Goal: Task Accomplishment & Management: Complete application form

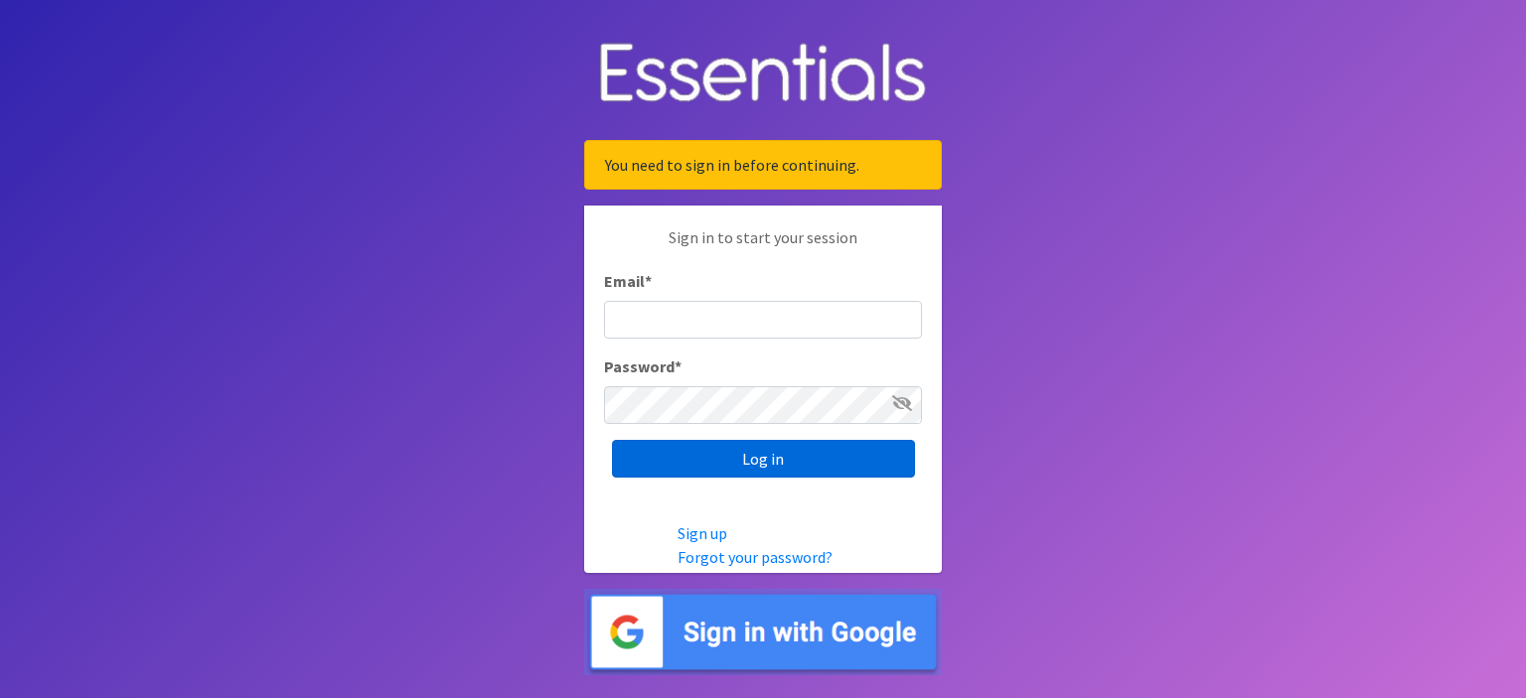
type input "[EMAIL_ADDRESS][DOMAIN_NAME]"
click at [762, 450] on input "Log in" at bounding box center [763, 459] width 303 height 38
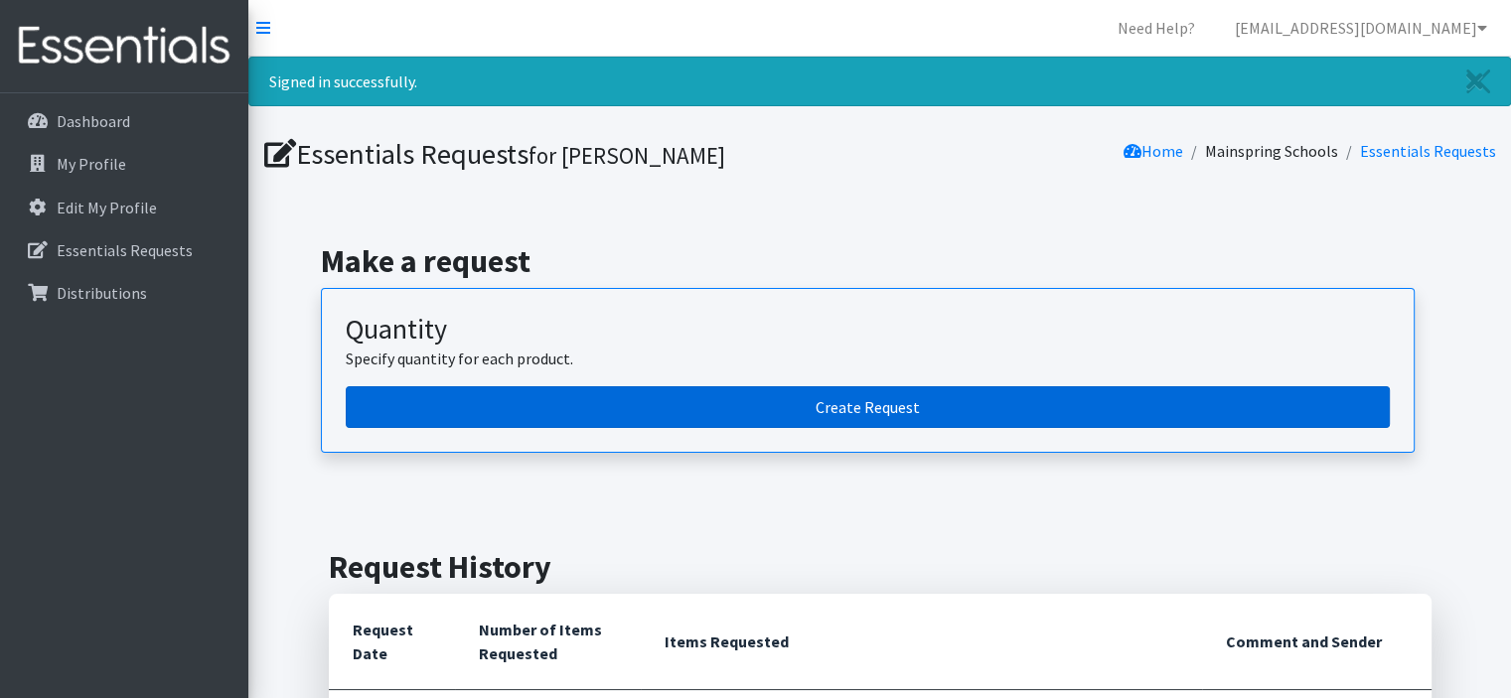
click at [779, 416] on link "Create Request" at bounding box center [868, 407] width 1044 height 42
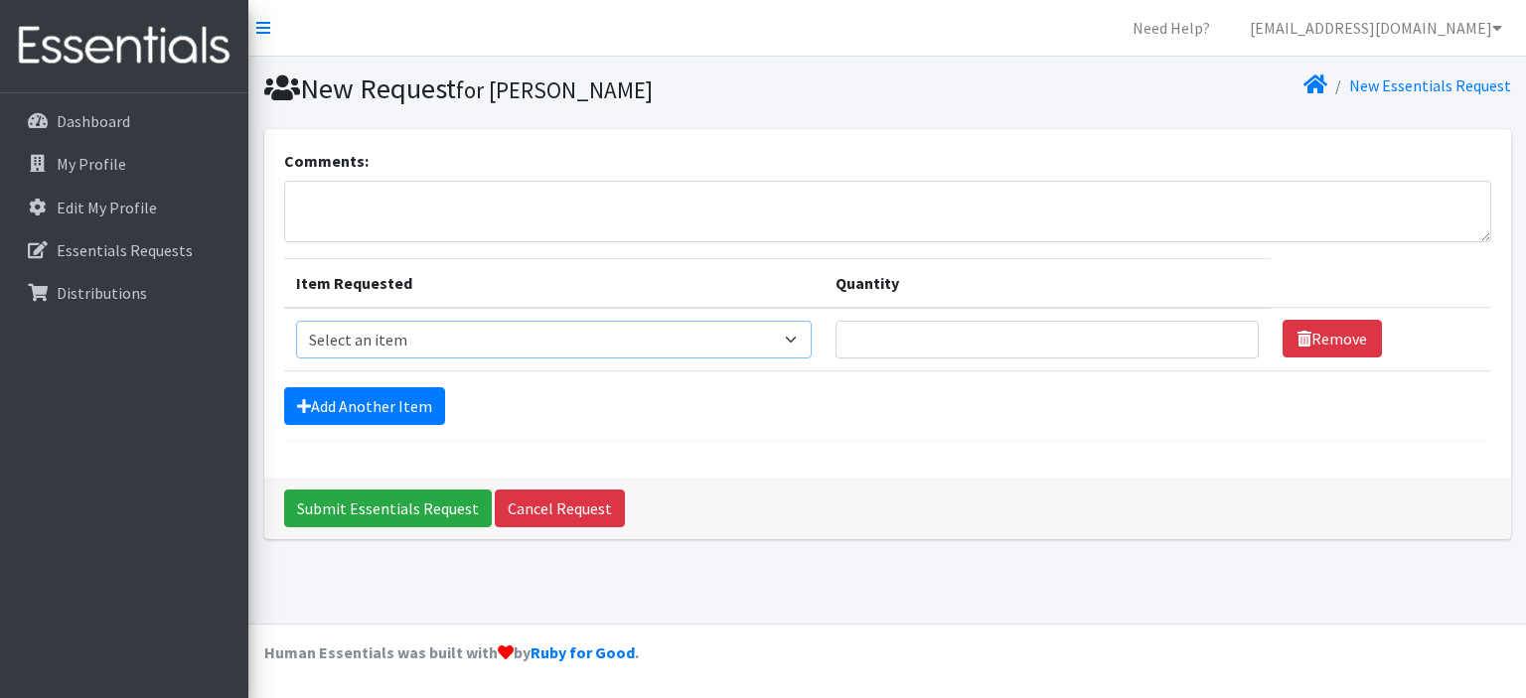
click at [779, 342] on select "Select an item Baby Formula Kids (Newborn) Kids (Preemie) Kids (Size 1) Kids (S…" at bounding box center [554, 340] width 517 height 38
select select "440"
click at [296, 321] on select "Select an item Baby Formula Kids (Newborn) Kids (Preemie) Kids (Size 1) Kids (S…" at bounding box center [554, 340] width 517 height 38
click at [976, 327] on input "Quantity" at bounding box center [1046, 340] width 422 height 38
type input "200"
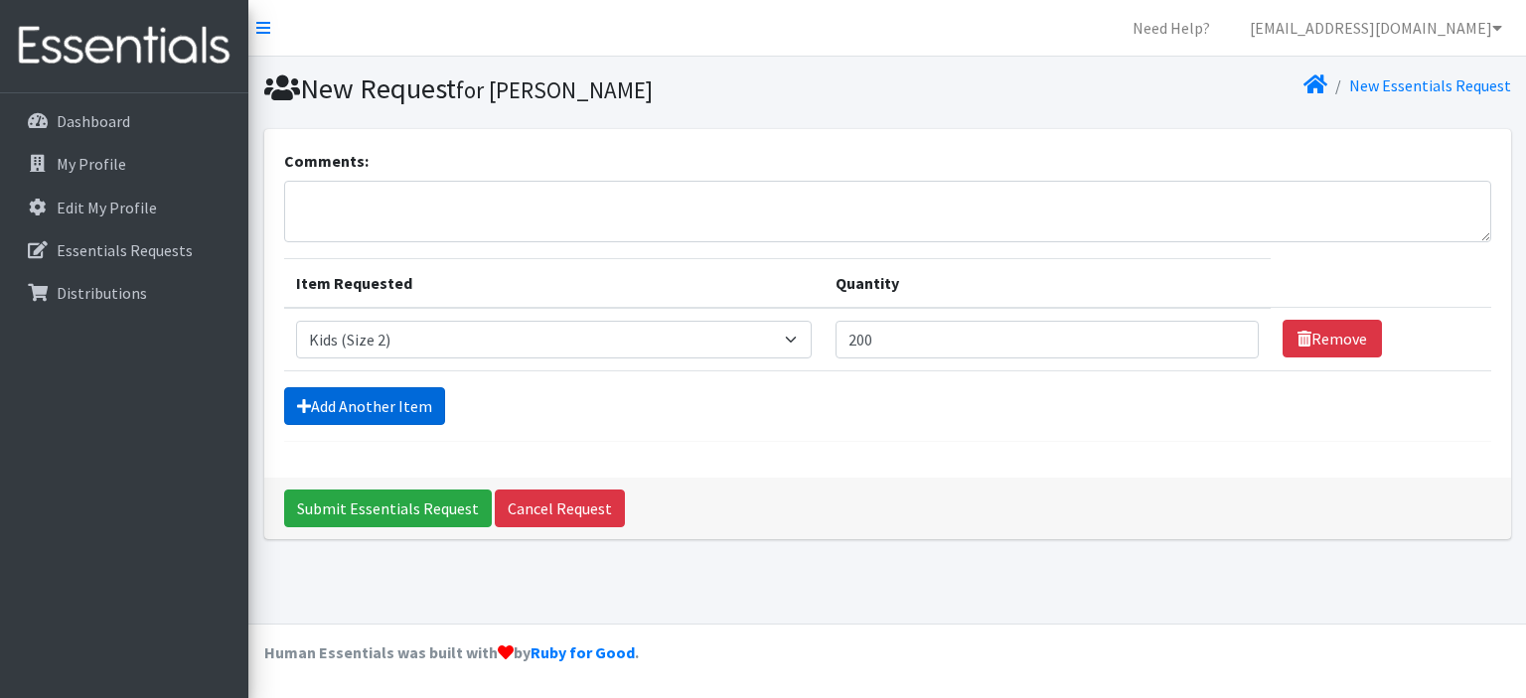
click at [401, 403] on link "Add Another Item" at bounding box center [364, 406] width 161 height 38
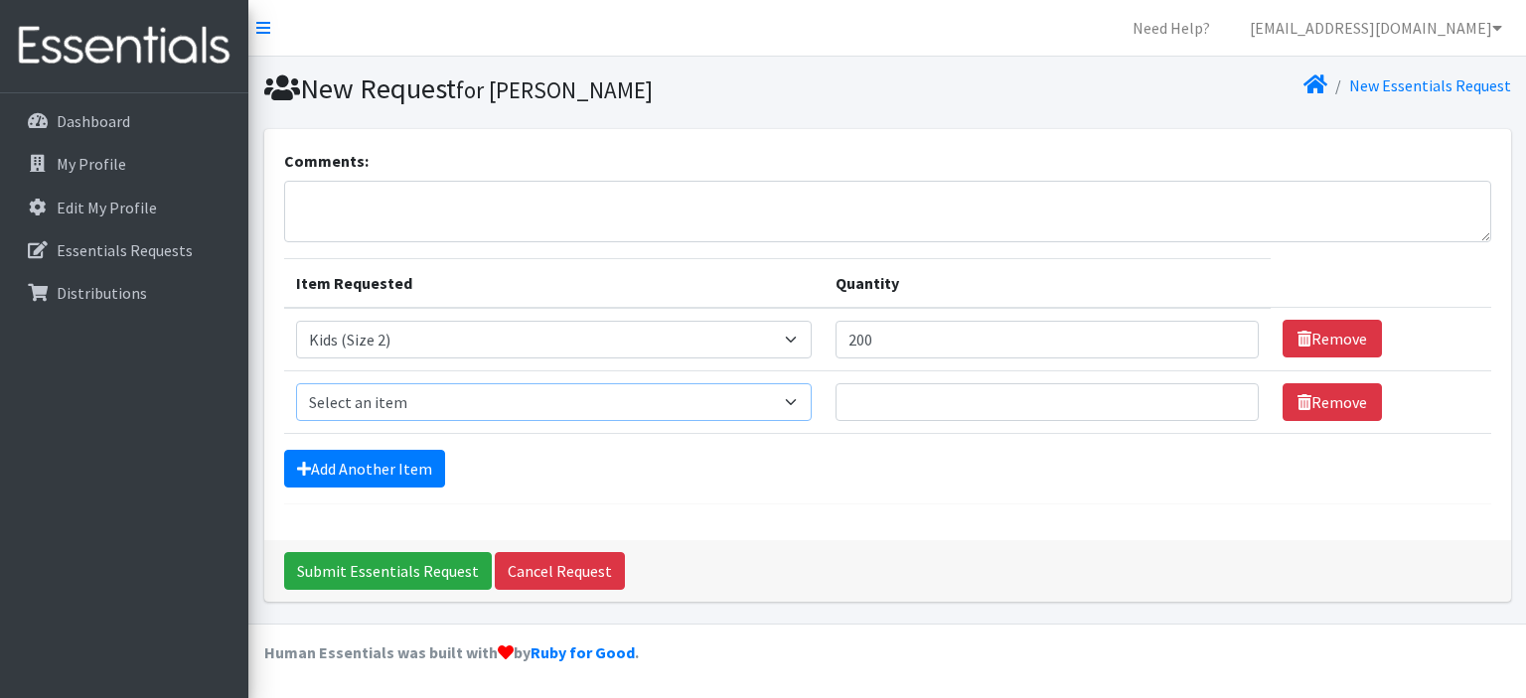
click at [465, 393] on select "Select an item Baby Formula Kids (Newborn) Kids (Preemie) Kids (Size 1) Kids (S…" at bounding box center [554, 402] width 517 height 38
select select "442"
click at [296, 383] on select "Select an item Baby Formula Kids (Newborn) Kids (Preemie) Kids (Size 1) Kids (S…" at bounding box center [554, 402] width 517 height 38
click at [942, 396] on input "Quantity" at bounding box center [1046, 402] width 422 height 38
type input "200"
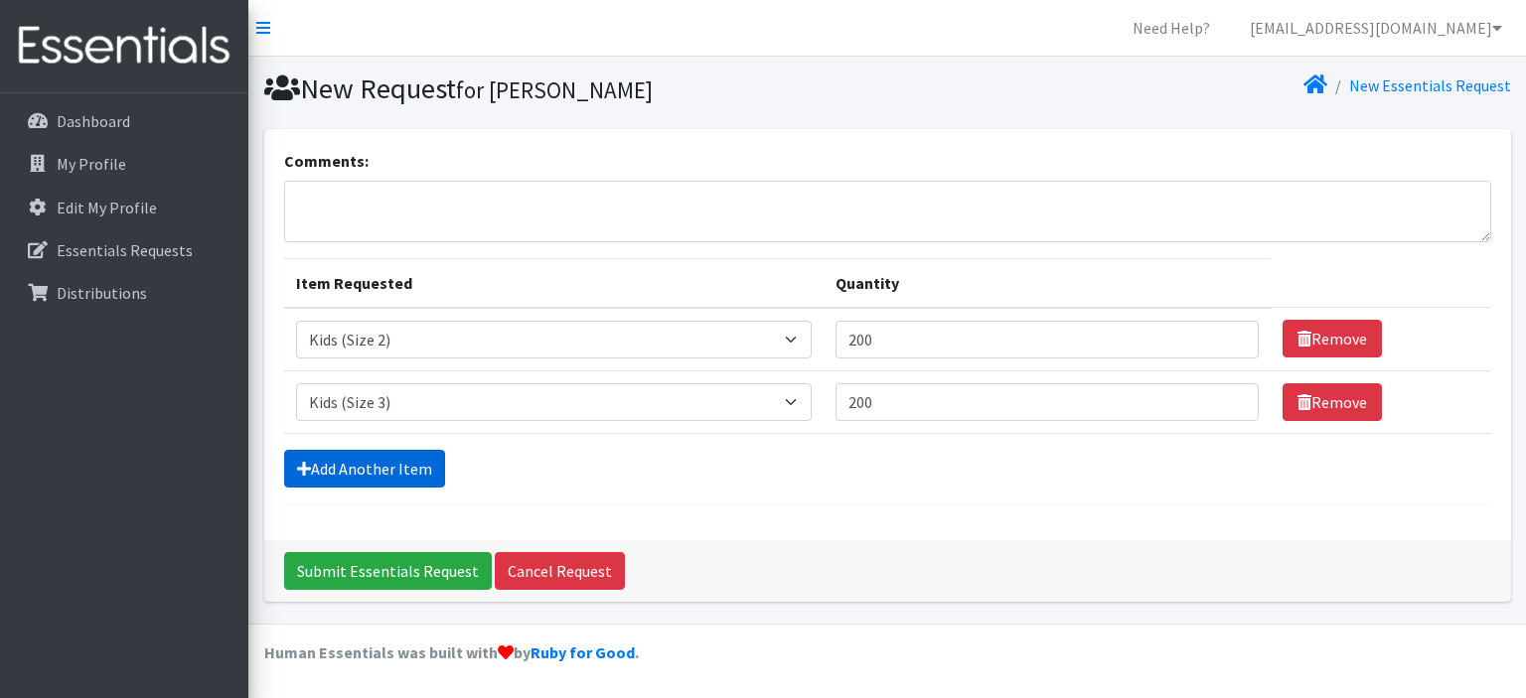
click at [390, 474] on link "Add Another Item" at bounding box center [364, 469] width 161 height 38
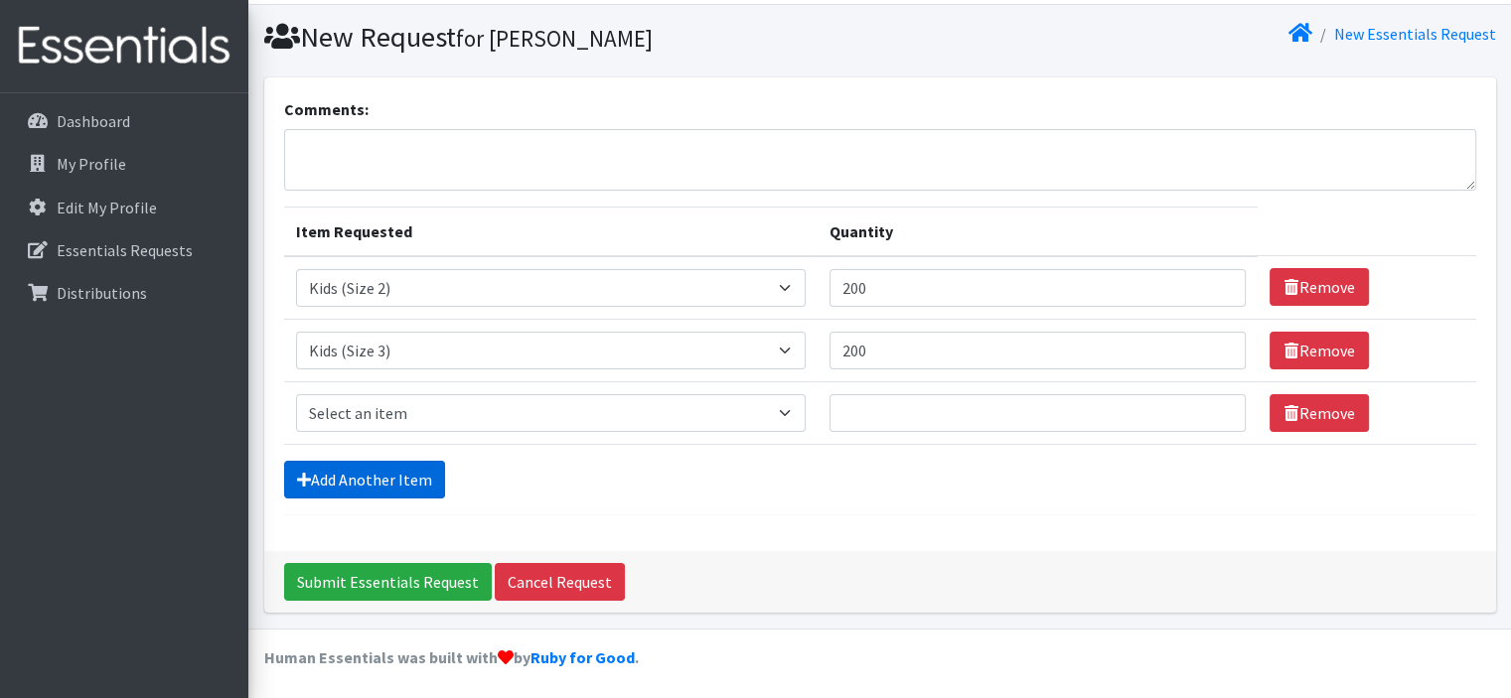
scroll to position [53, 0]
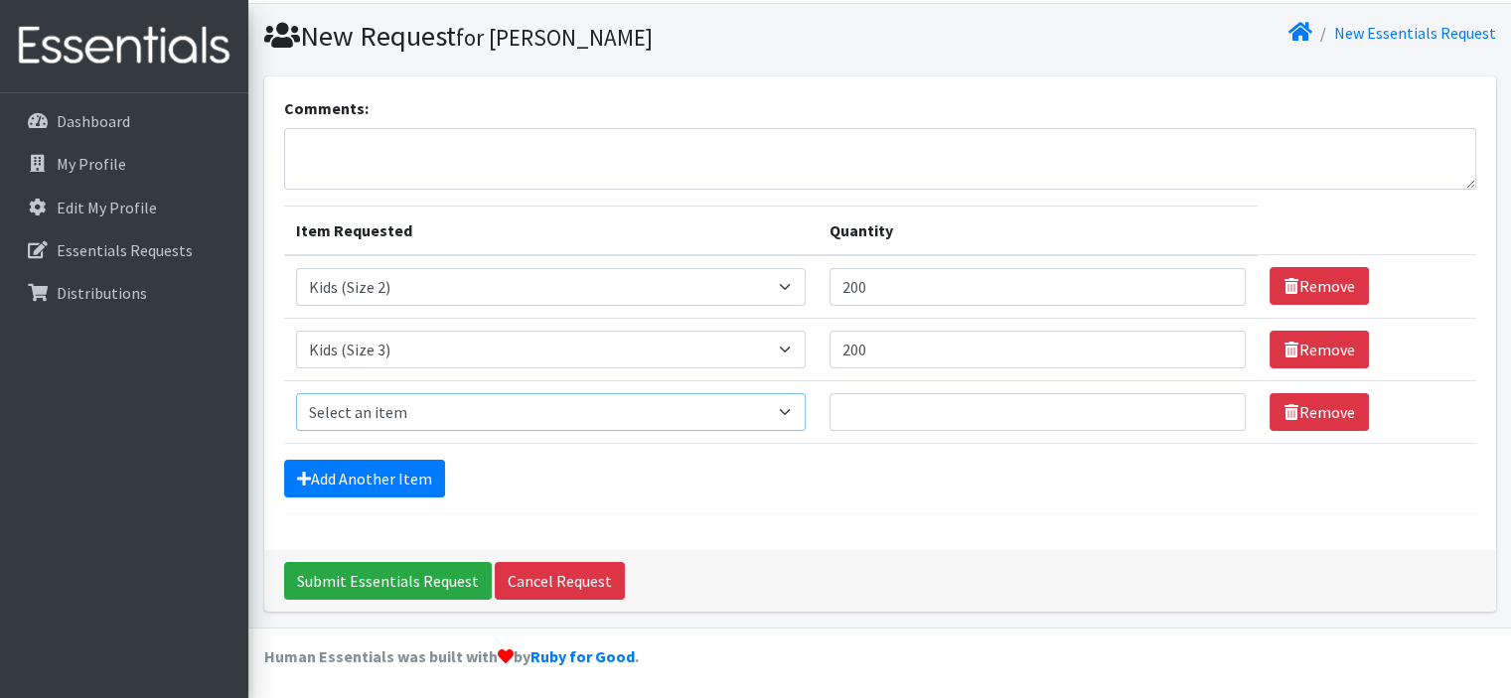
click at [393, 420] on select "Select an item Baby Formula Kids (Newborn) Kids (Preemie) Kids (Size 1) Kids (S…" at bounding box center [551, 412] width 510 height 38
select select "459"
click at [296, 393] on select "Select an item Baby Formula Kids (Newborn) Kids (Preemie) Kids (Size 1) Kids (S…" at bounding box center [551, 412] width 510 height 38
click at [884, 401] on input "Quantity" at bounding box center [1037, 412] width 417 height 38
type input "200"
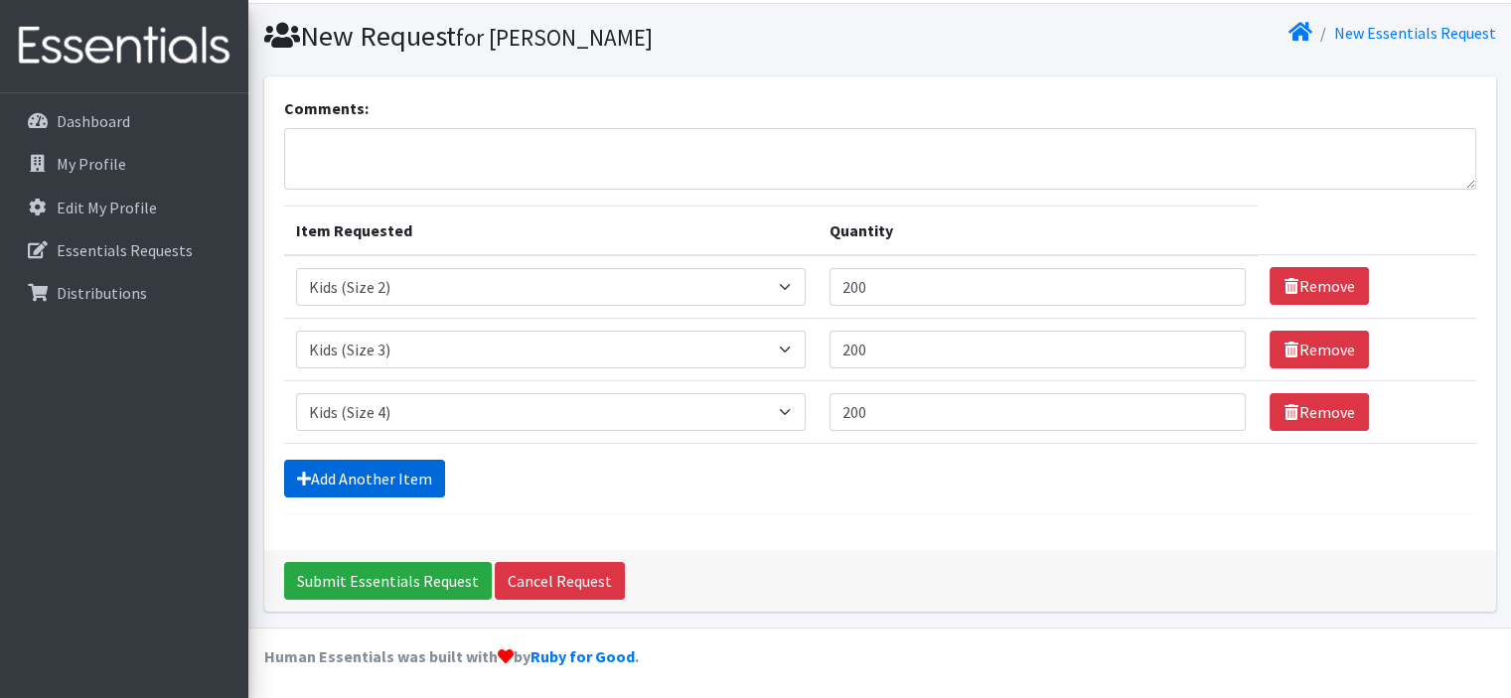
click at [391, 468] on link "Add Another Item" at bounding box center [364, 479] width 161 height 38
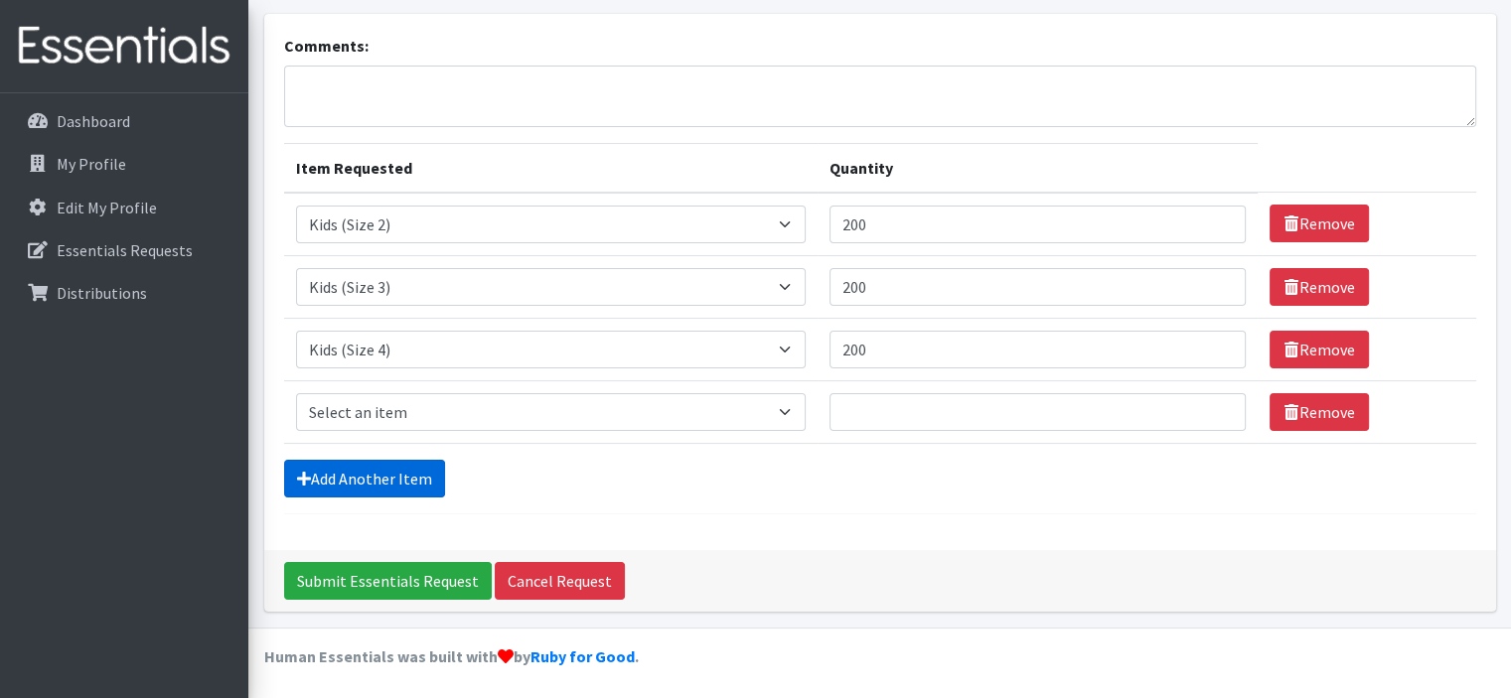
scroll to position [115, 0]
click at [415, 408] on select "Select an item Baby Formula Kids (Newborn) Kids (Preemie) Kids (Size 1) Kids (S…" at bounding box center [551, 412] width 510 height 38
select select "460"
click at [296, 393] on select "Select an item Baby Formula Kids (Newborn) Kids (Preemie) Kids (Size 1) Kids (S…" at bounding box center [551, 412] width 510 height 38
click at [896, 420] on input "Quantity" at bounding box center [1037, 412] width 417 height 38
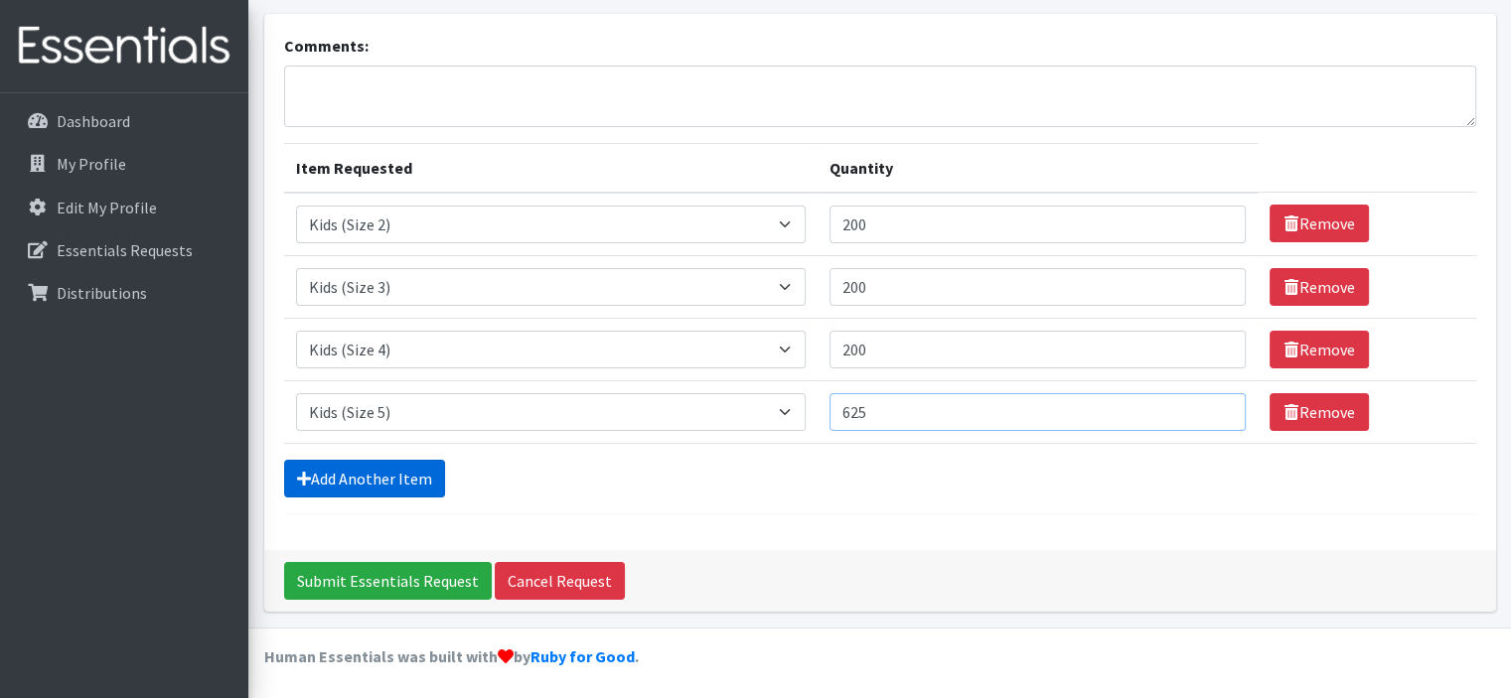
type input "625"
click at [405, 480] on link "Add Another Item" at bounding box center [364, 479] width 161 height 38
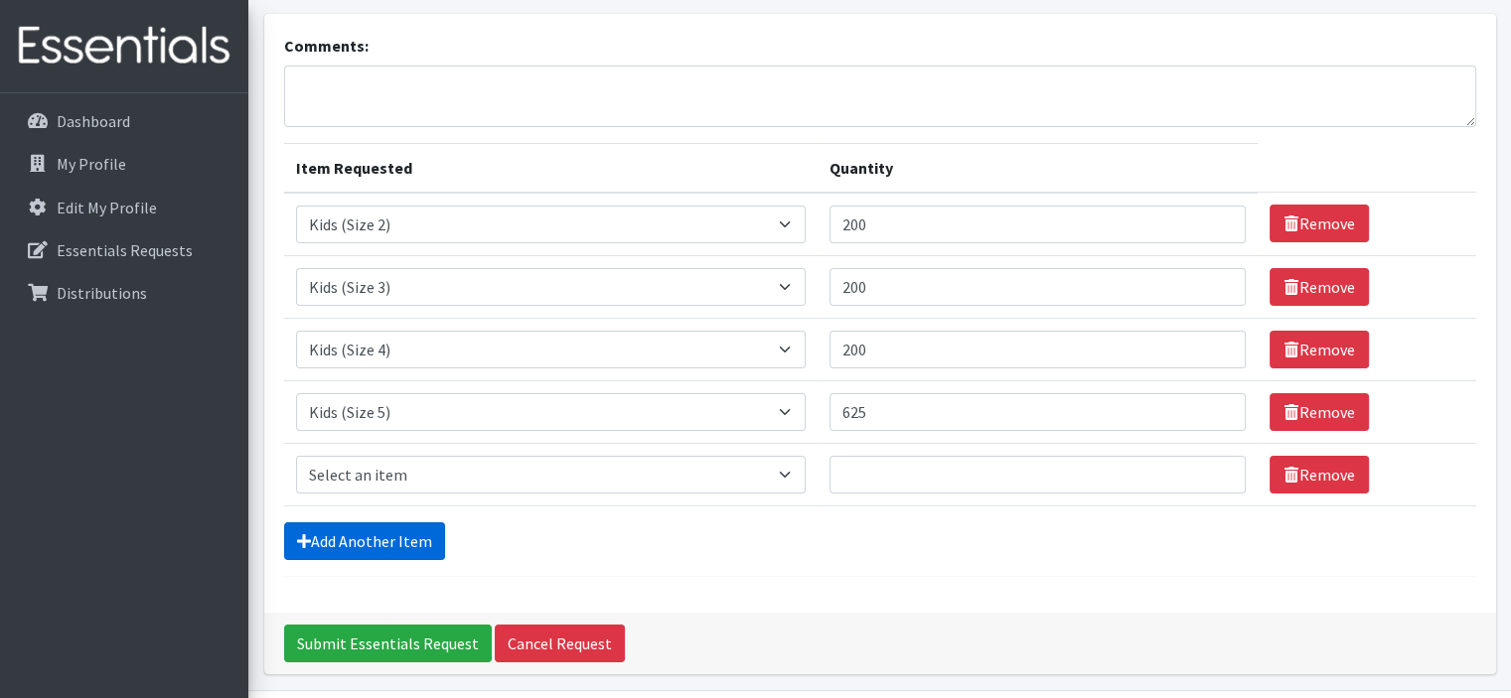
scroll to position [178, 0]
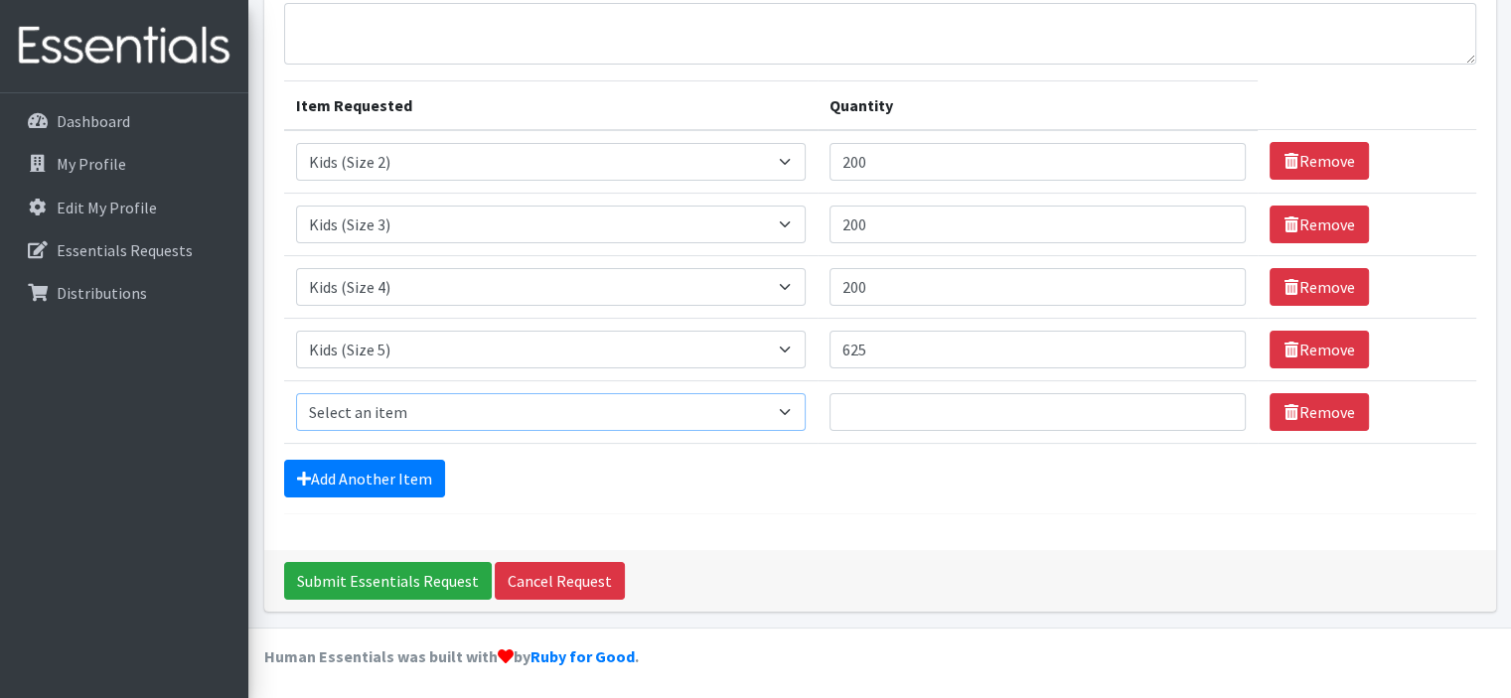
click at [411, 403] on select "Select an item Baby Formula Kids (Newborn) Kids (Preemie) Kids (Size 1) Kids (S…" at bounding box center [551, 412] width 510 height 38
select select "462"
click at [296, 393] on select "Select an item Baby Formula Kids (Newborn) Kids (Preemie) Kids (Size 1) Kids (S…" at bounding box center [551, 412] width 510 height 38
click at [890, 408] on input "Quantity" at bounding box center [1037, 412] width 417 height 38
type input "1"
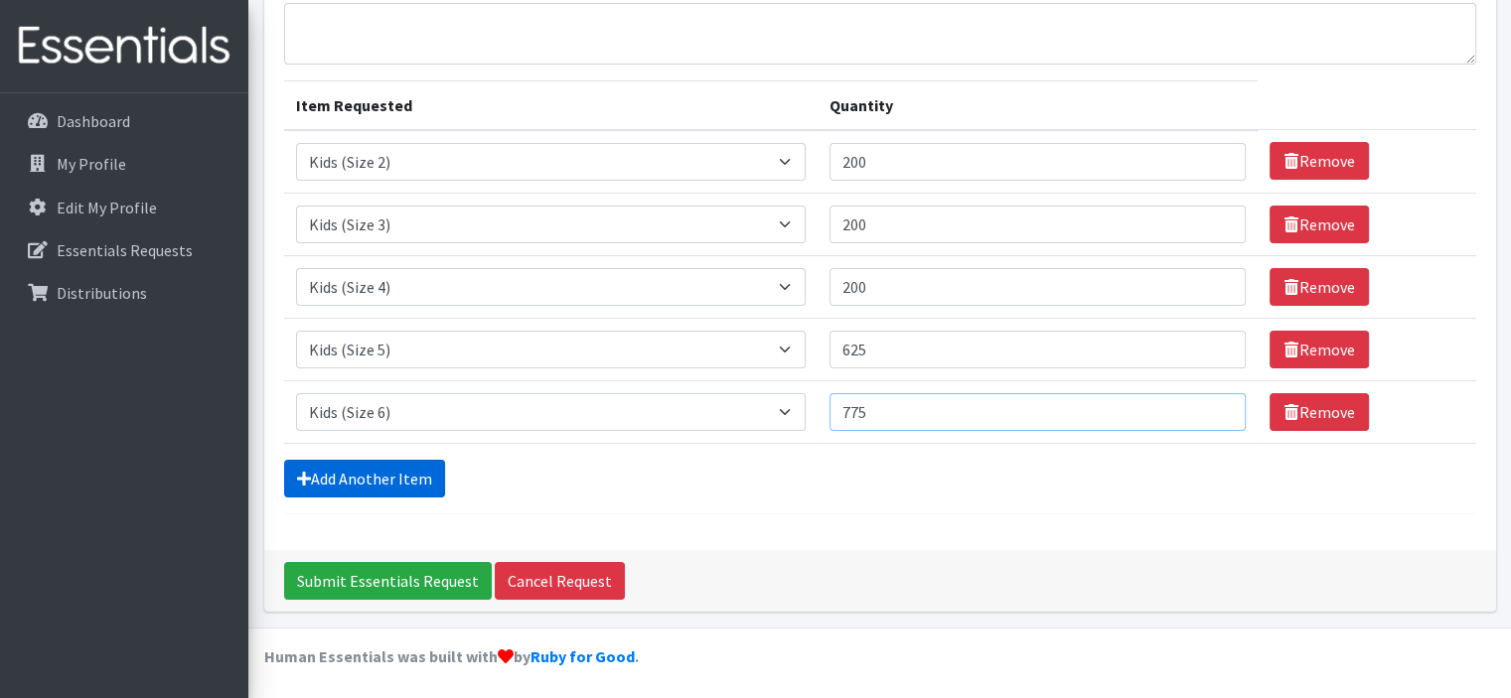
type input "775"
click at [411, 483] on link "Add Another Item" at bounding box center [364, 479] width 161 height 38
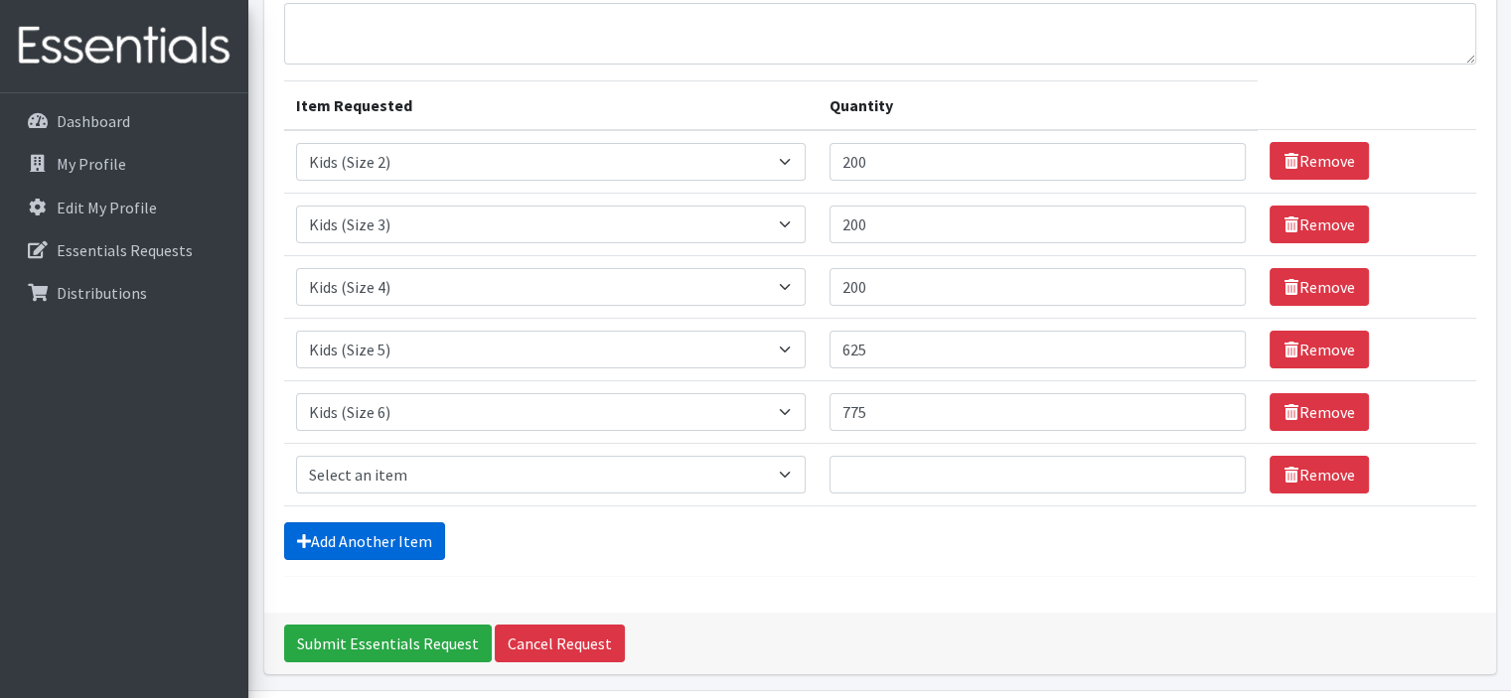
scroll to position [240, 0]
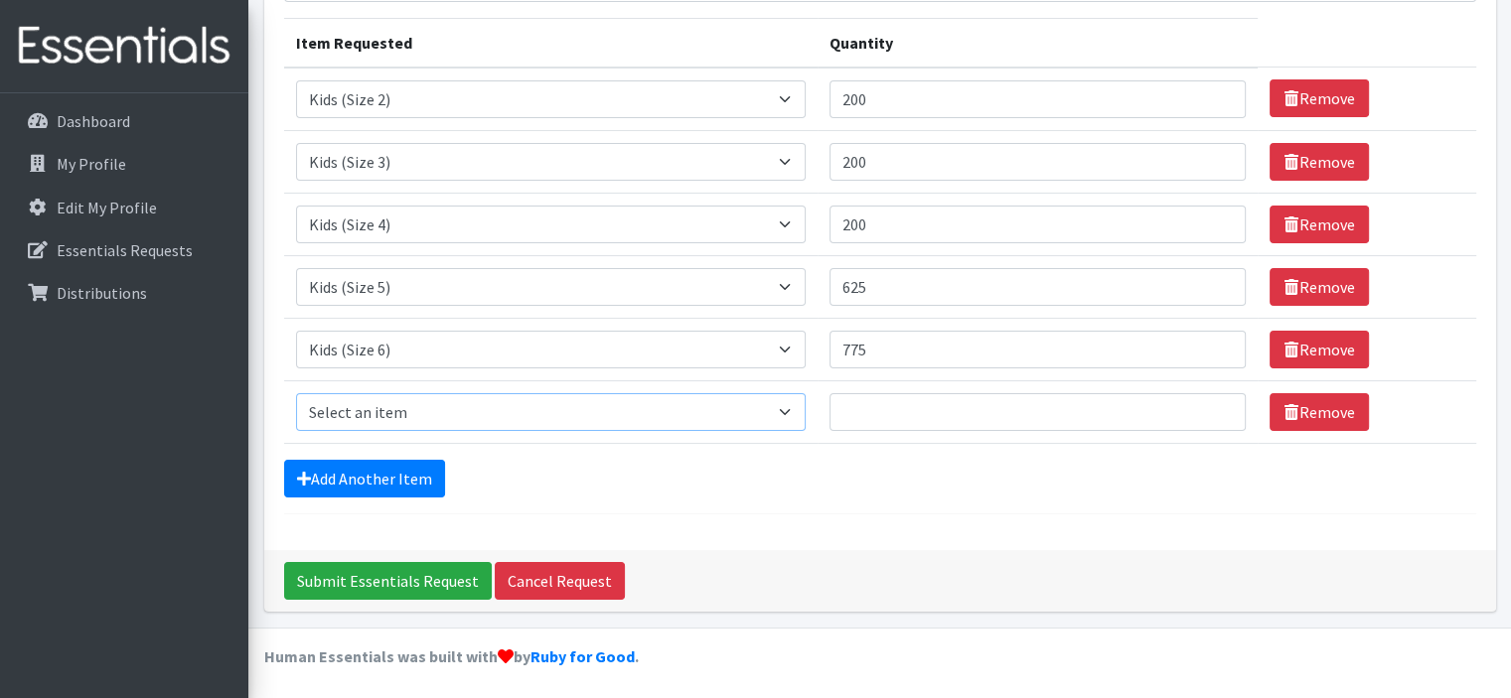
click at [413, 412] on select "Select an item Baby Formula Kids (Newborn) Kids (Preemie) Kids (Size 1) Kids (S…" at bounding box center [551, 412] width 510 height 38
select select "434"
click at [296, 393] on select "Select an item Baby Formula Kids (Newborn) Kids (Preemie) Kids (Size 1) Kids (S…" at bounding box center [551, 412] width 510 height 38
click at [935, 415] on input "Quantity" at bounding box center [1037, 412] width 417 height 38
type input "40"
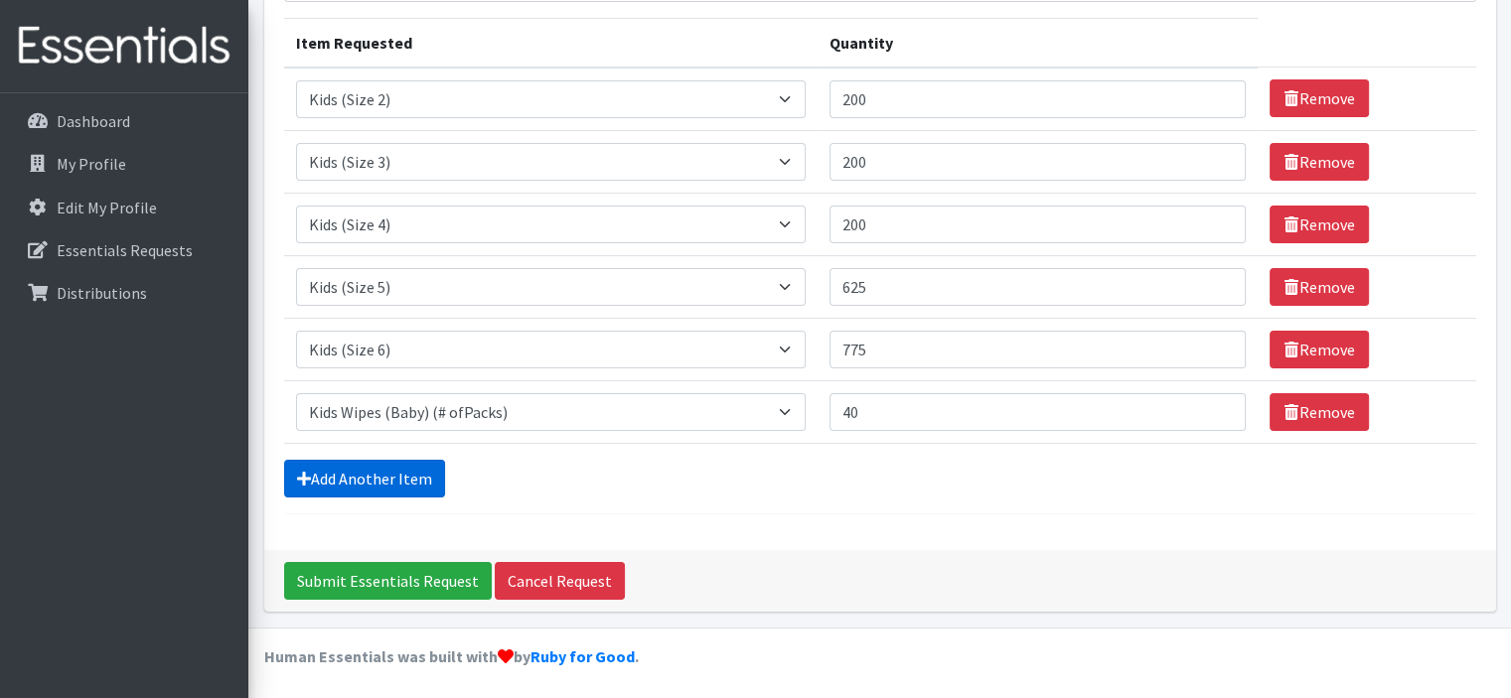
click at [416, 477] on link "Add Another Item" at bounding box center [364, 479] width 161 height 38
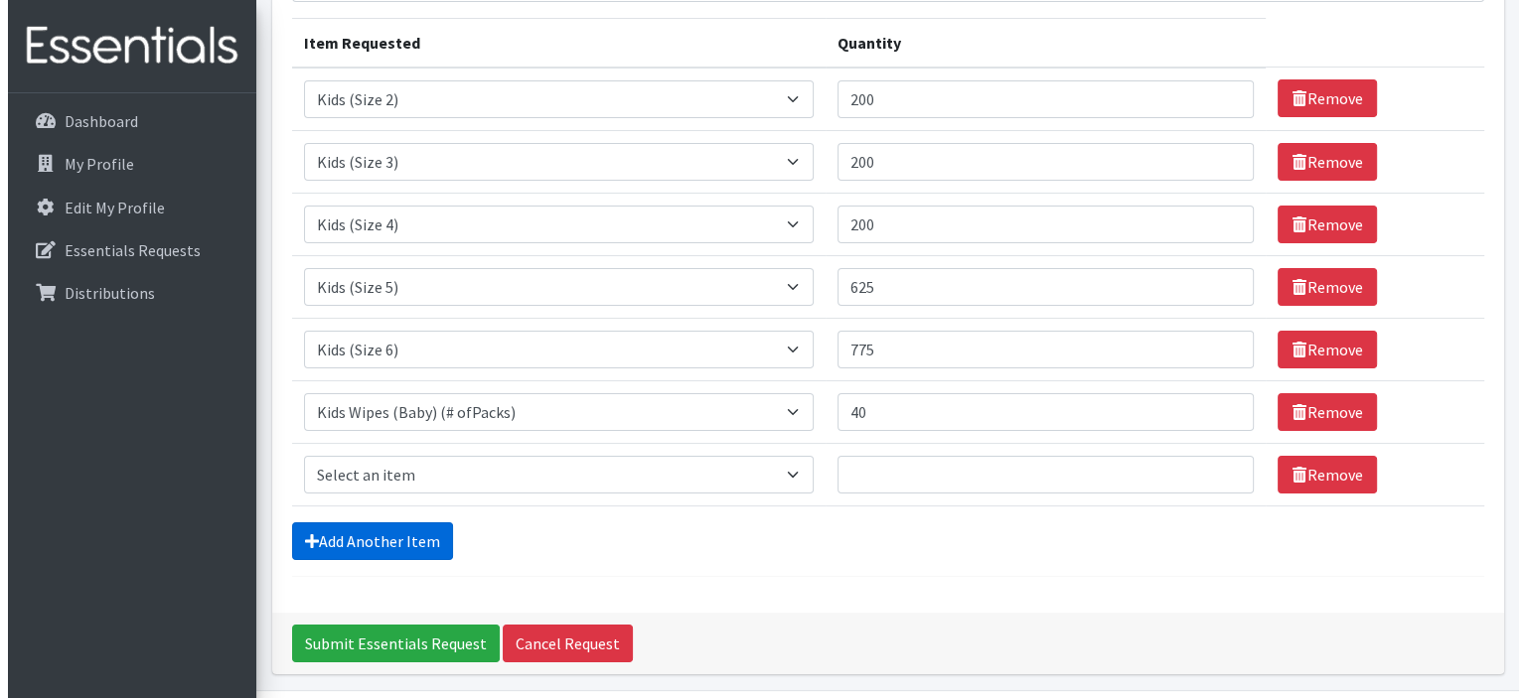
scroll to position [302, 0]
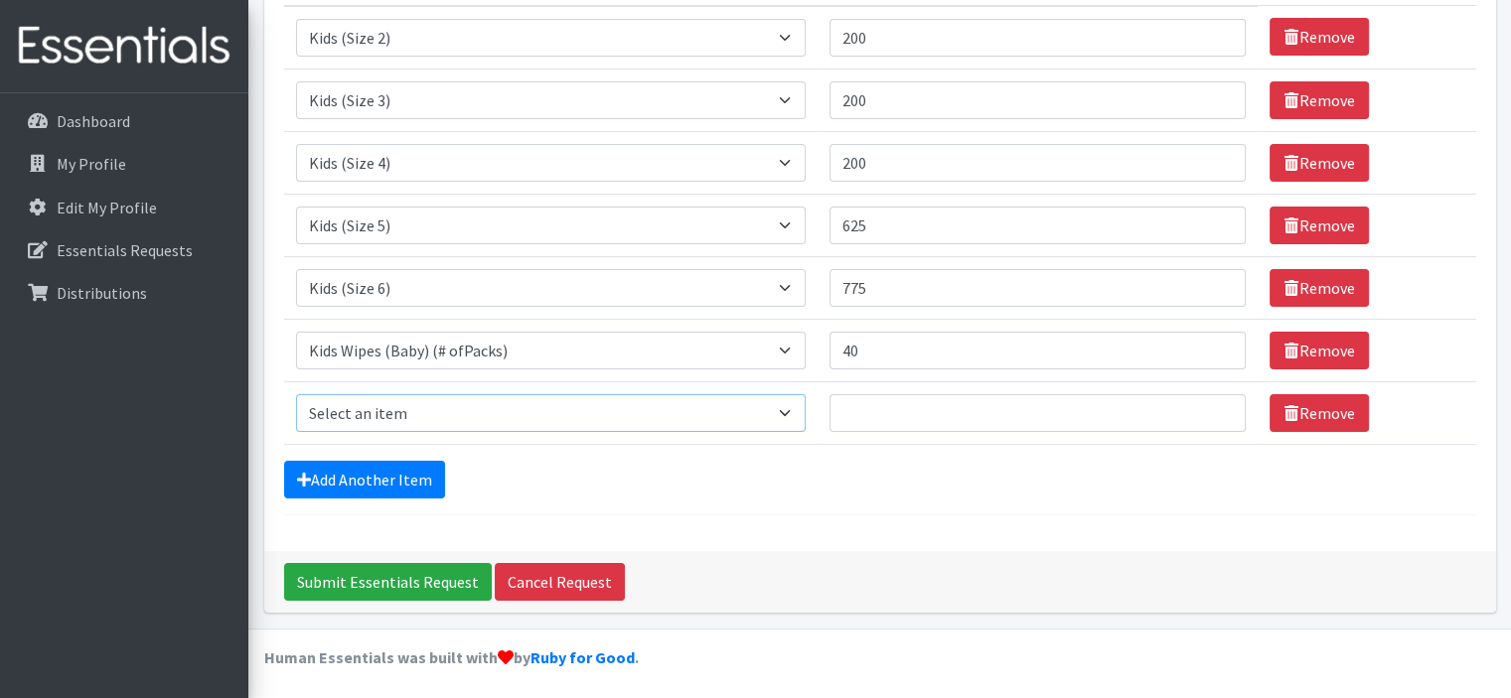
click at [415, 400] on select "Select an item Baby Formula Kids (Newborn) Kids (Preemie) Kids (Size 1) Kids (S…" at bounding box center [551, 413] width 510 height 38
select select "1536"
click at [296, 394] on select "Select an item Baby Formula Kids (Newborn) Kids (Preemie) Kids (Size 1) Kids (S…" at bounding box center [551, 413] width 510 height 38
click at [934, 418] on input "Quantity" at bounding box center [1037, 413] width 417 height 38
type input "10"
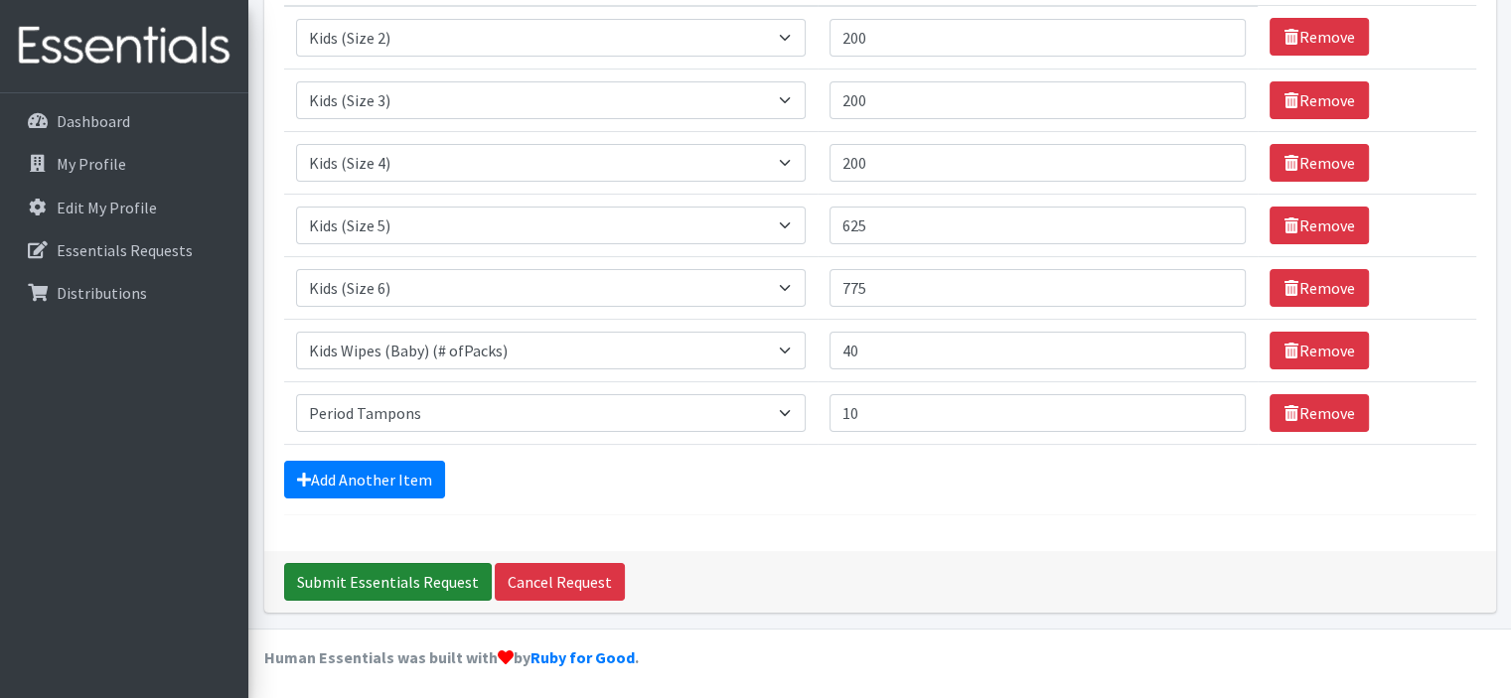
click at [433, 575] on input "Submit Essentials Request" at bounding box center [388, 582] width 208 height 38
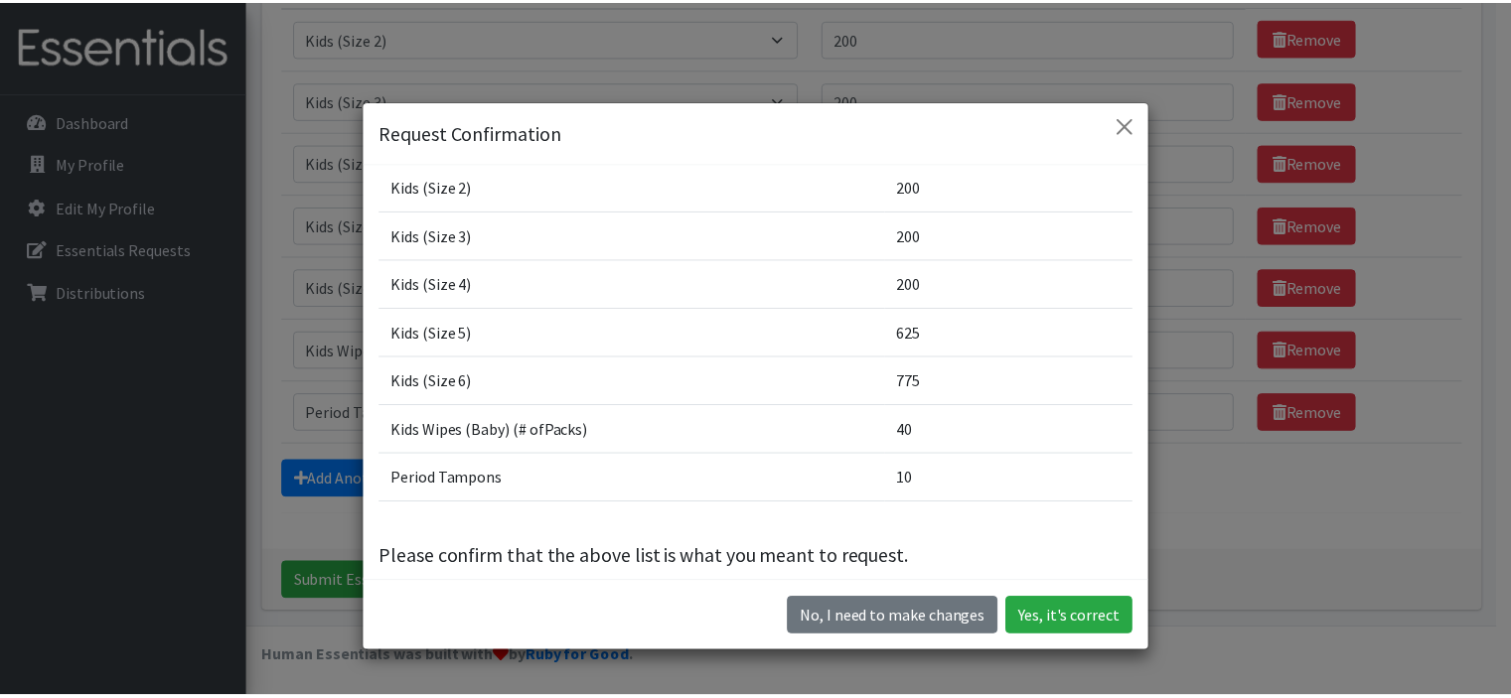
scroll to position [87, 0]
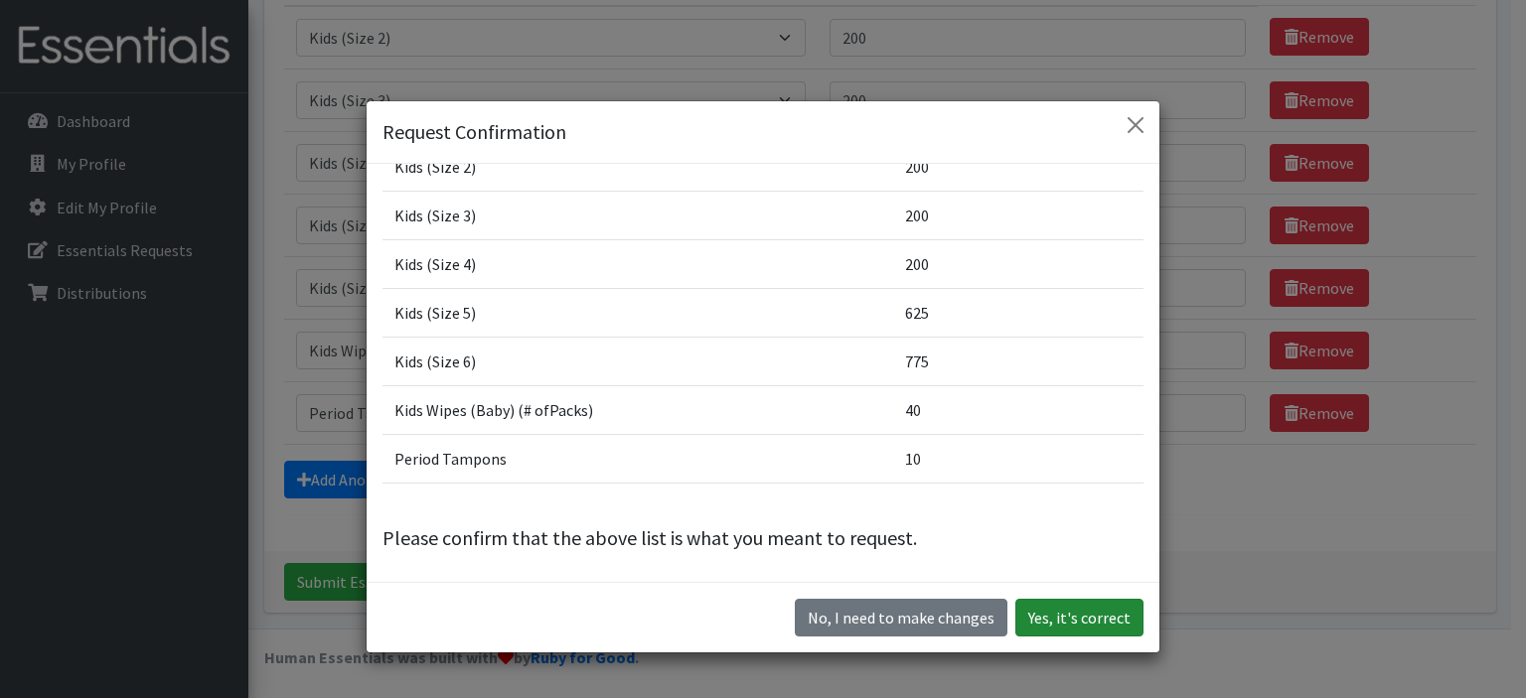
click at [1090, 629] on button "Yes, it's correct" at bounding box center [1079, 618] width 128 height 38
